Goal: Information Seeking & Learning: Learn about a topic

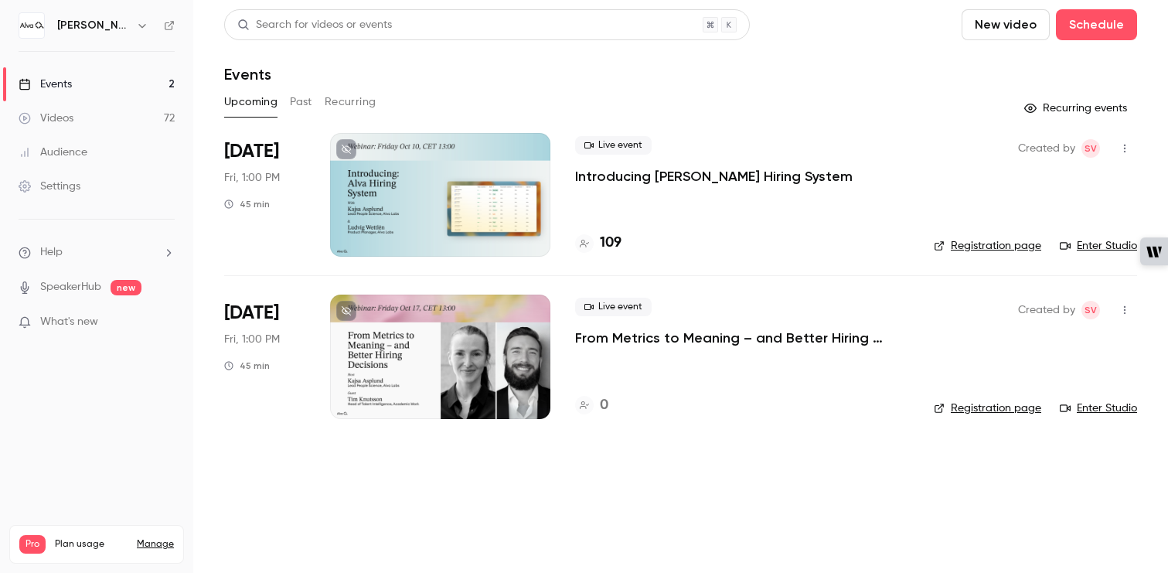
click at [301, 104] on button "Past" at bounding box center [301, 102] width 22 height 25
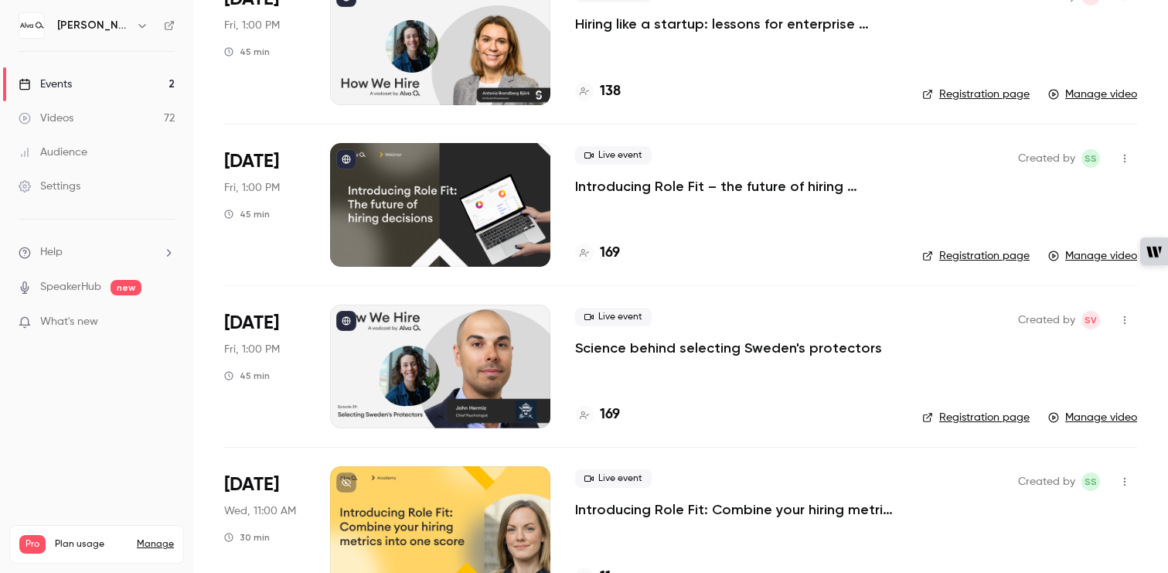
scroll to position [825, 0]
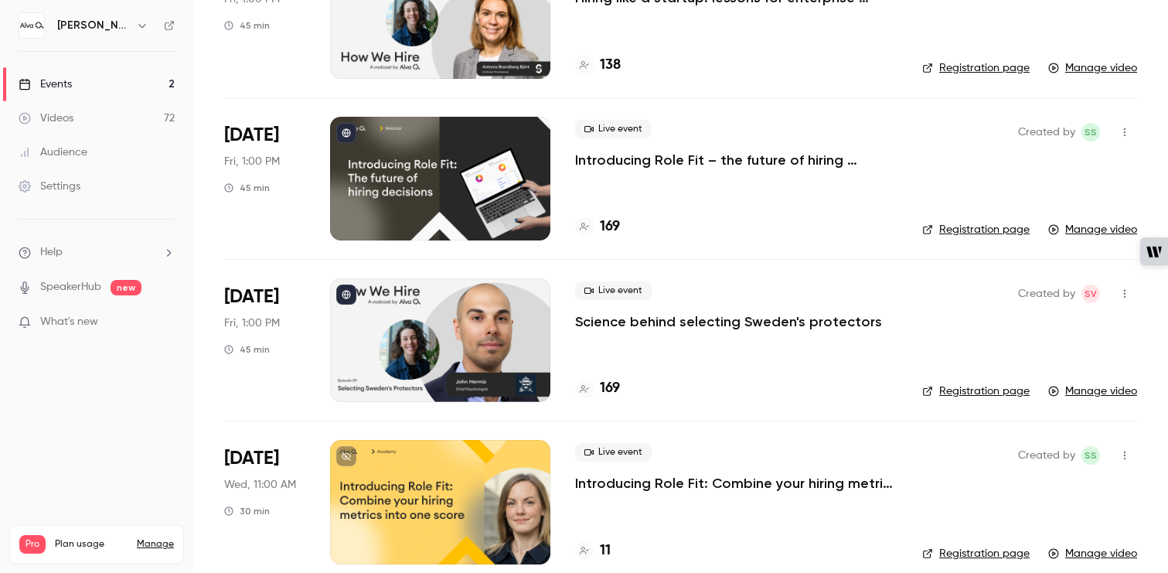
click at [713, 156] on p "Introducing Role Fit – the future of hiring decisions" at bounding box center [736, 160] width 322 height 19
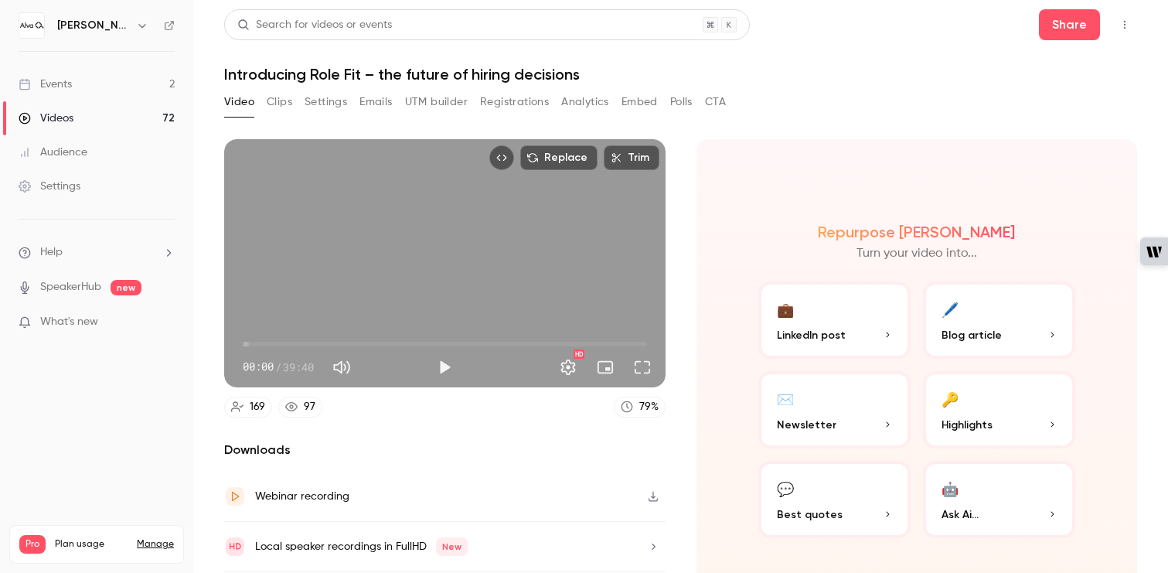
click at [1127, 27] on icon "Top Bar Actions" at bounding box center [1124, 24] width 12 height 11
click at [853, 105] on div at bounding box center [584, 286] width 1168 height 573
click at [316, 104] on button "Settings" at bounding box center [326, 102] width 43 height 25
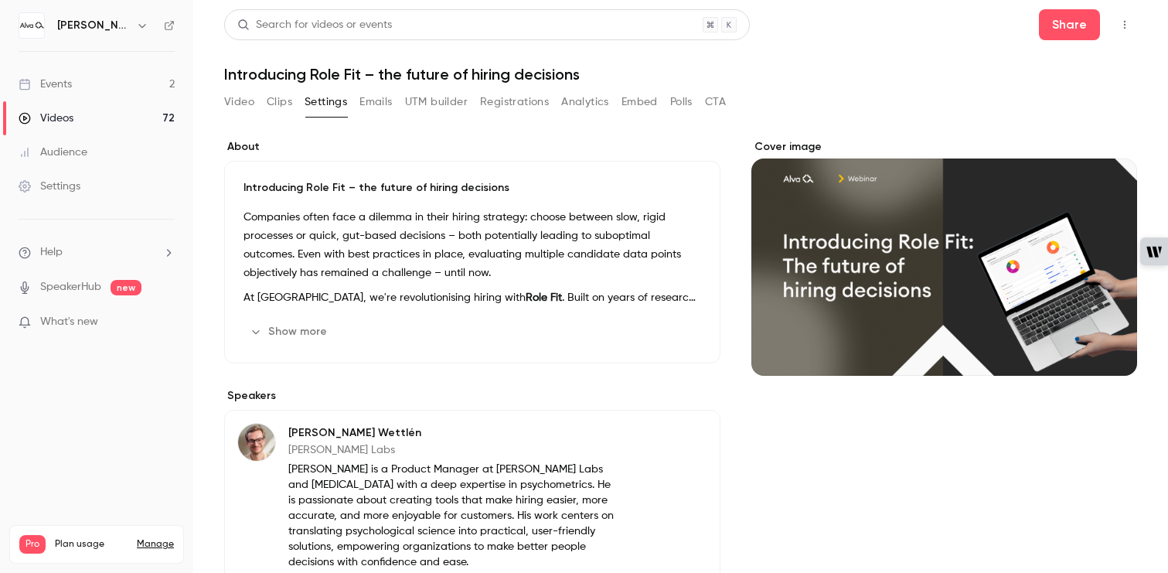
click at [284, 332] on button "Show more" at bounding box center [289, 331] width 93 height 25
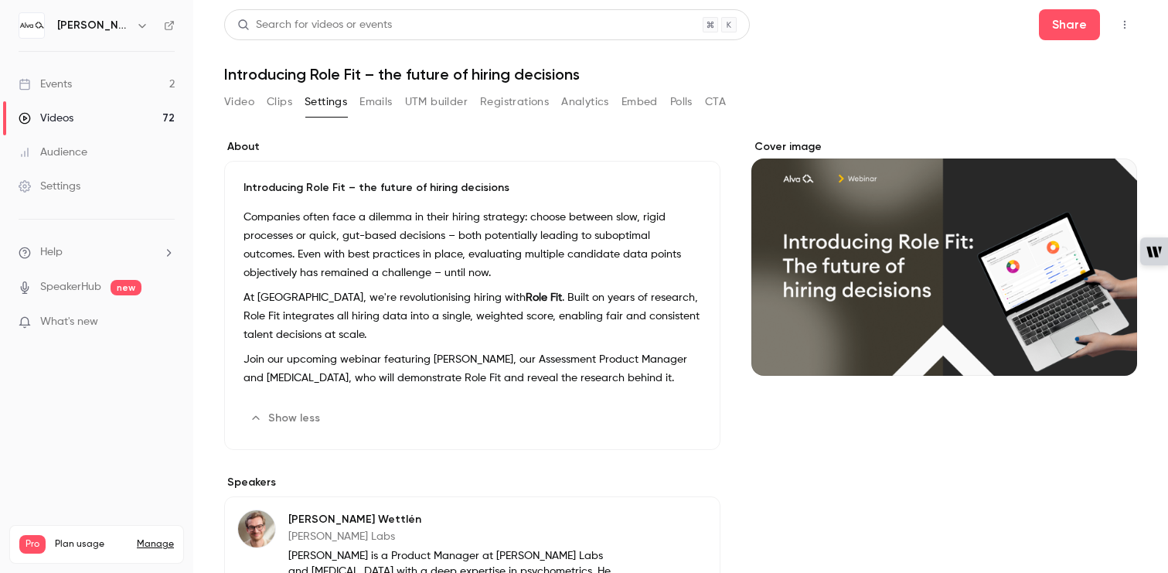
click at [247, 102] on button "Video" at bounding box center [239, 102] width 30 height 25
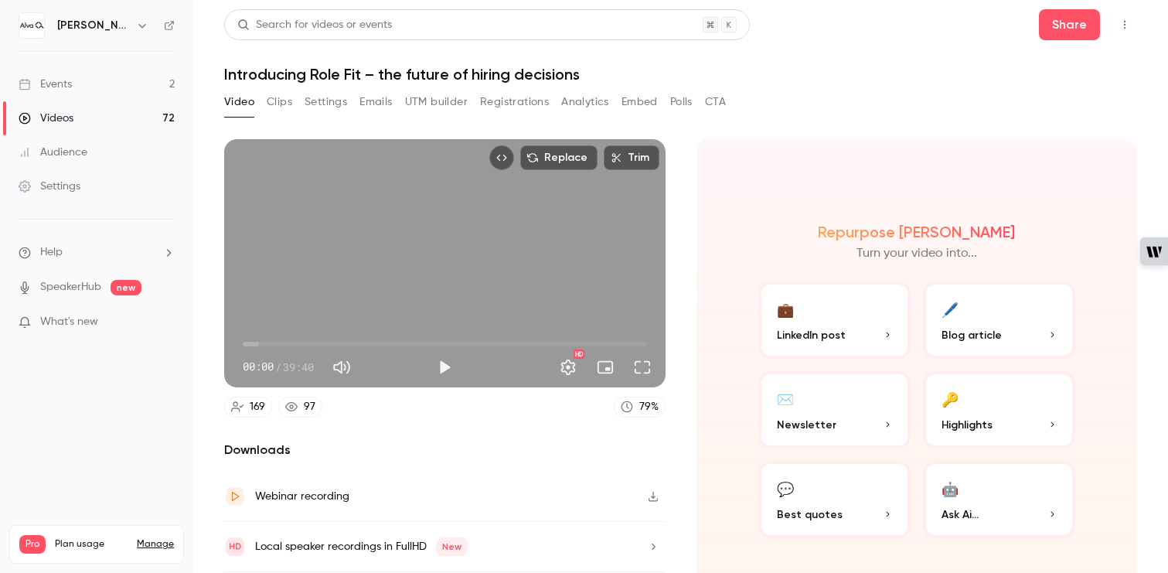
click at [386, 101] on button "Emails" at bounding box center [375, 102] width 32 height 25
